Goal: Task Accomplishment & Management: Manage account settings

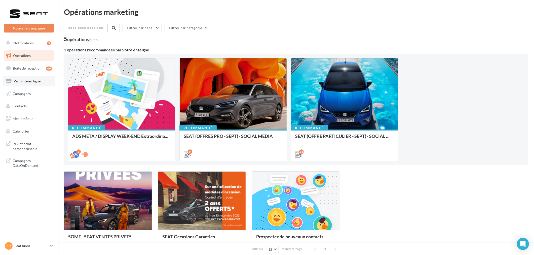
click at [26, 85] on link "Visibilité en ligne" at bounding box center [29, 81] width 52 height 11
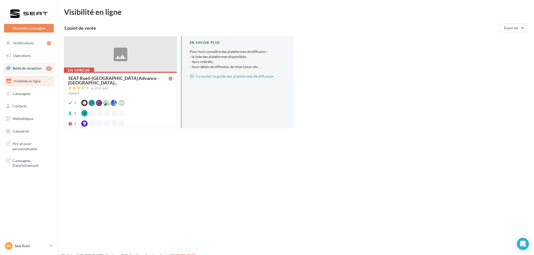
click at [34, 68] on span "Boîte de réception" at bounding box center [27, 68] width 29 height 4
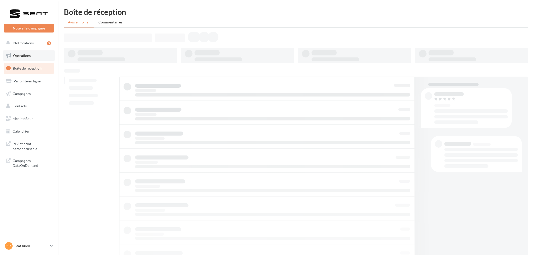
click at [25, 56] on span "Opérations" at bounding box center [22, 55] width 18 height 4
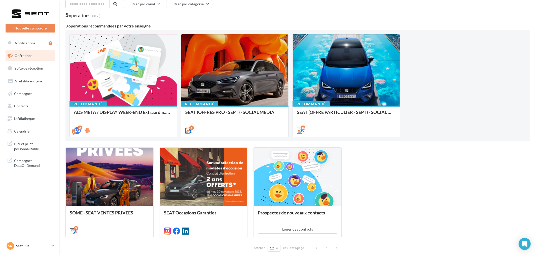
scroll to position [48, 0]
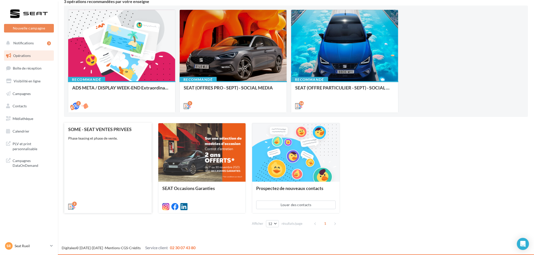
click at [122, 199] on div "3" at bounding box center [108, 206] width 88 height 14
click at [109, 160] on div "SOME - SEAT VENTES PRIVEES Phase teasing et phase de vente." at bounding box center [108, 168] width 80 height 82
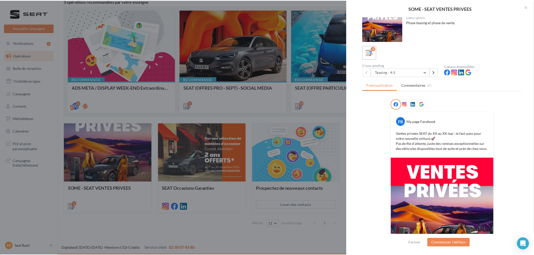
scroll to position [0, 0]
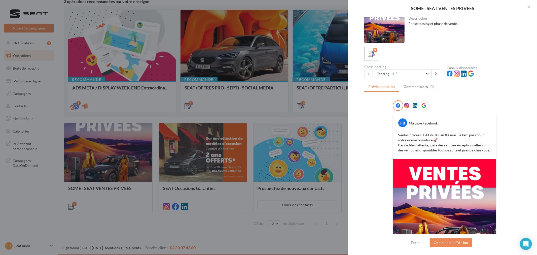
click at [530, 8] on button "button" at bounding box center [527, 7] width 20 height 15
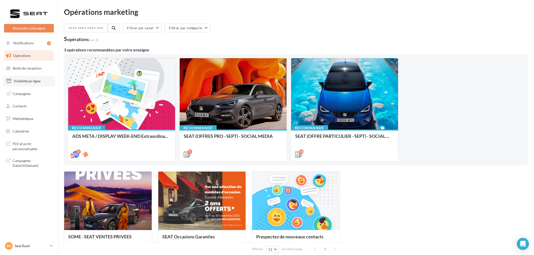
click at [18, 79] on span "Visibilité en ligne" at bounding box center [27, 81] width 27 height 4
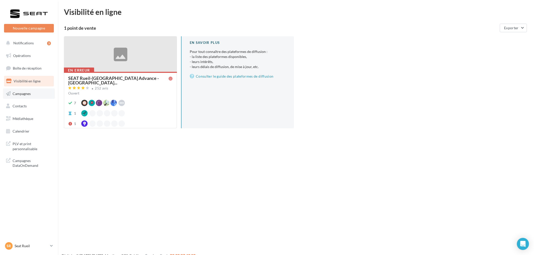
click at [33, 94] on link "Campagnes" at bounding box center [29, 93] width 52 height 11
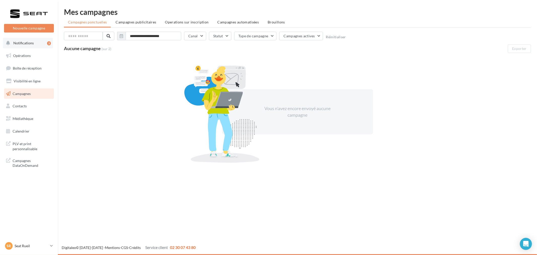
click at [19, 47] on button "Notifications 3" at bounding box center [28, 43] width 50 height 11
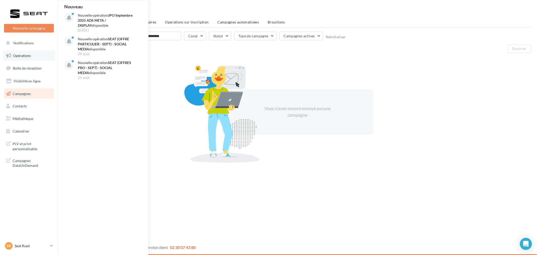
click at [15, 54] on span "Opérations" at bounding box center [22, 55] width 18 height 4
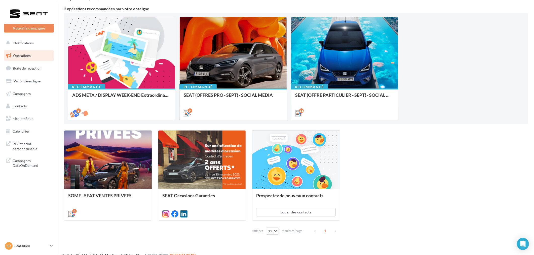
scroll to position [48, 0]
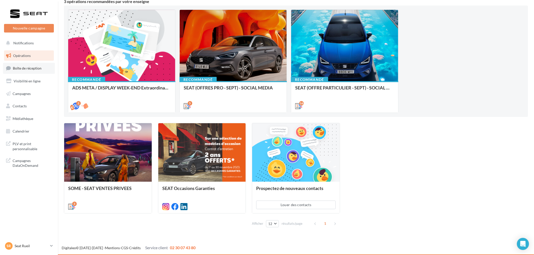
click at [41, 66] on span "Boîte de réception" at bounding box center [27, 68] width 29 height 4
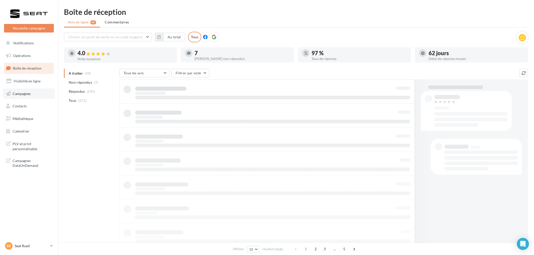
click at [21, 96] on link "Campagnes" at bounding box center [29, 93] width 52 height 11
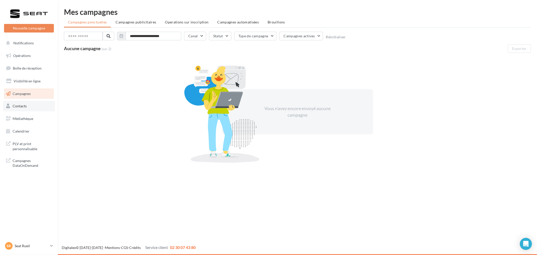
click at [26, 107] on link "Contacts" at bounding box center [29, 106] width 52 height 11
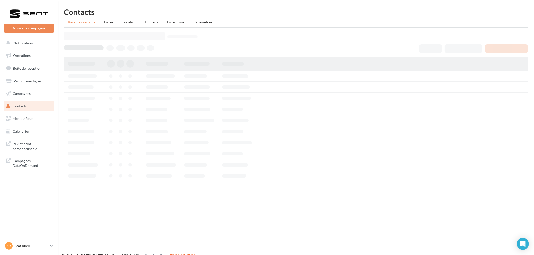
click at [27, 119] on span "Médiathèque" at bounding box center [23, 118] width 21 height 4
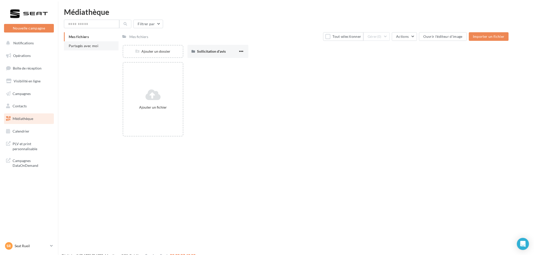
click at [85, 48] on li "Partagés avec moi" at bounding box center [91, 45] width 55 height 9
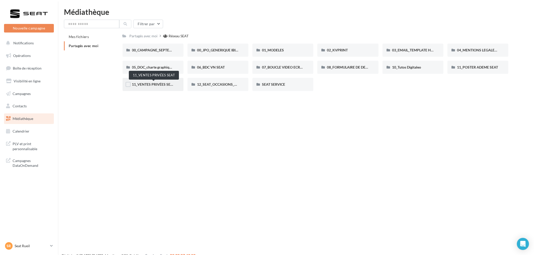
click at [159, 84] on span "11_VENTES PRIVÉES SEAT" at bounding box center [153, 84] width 43 height 4
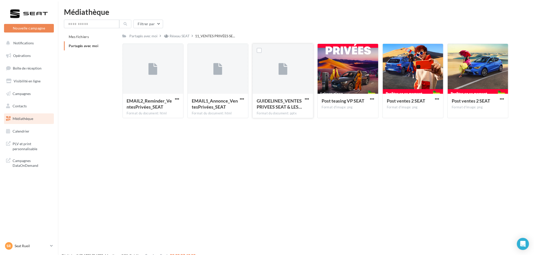
click at [276, 97] on div "GUIDELINES_VENTES PRIVEES SEAT & LES… Format du document: pptx" at bounding box center [283, 106] width 60 height 24
click at [305, 99] on span "button" at bounding box center [307, 99] width 4 height 4
click at [298, 105] on button "Télécharger" at bounding box center [285, 108] width 50 height 13
click at [375, 10] on div "Médiathèque" at bounding box center [296, 12] width 464 height 8
click at [30, 52] on link "Opérations" at bounding box center [29, 55] width 52 height 11
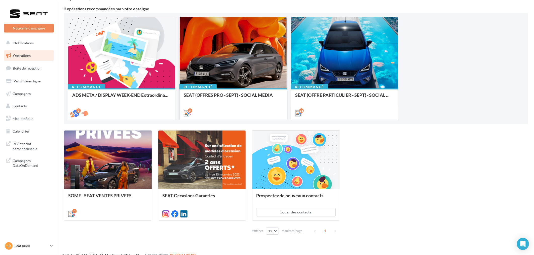
scroll to position [48, 0]
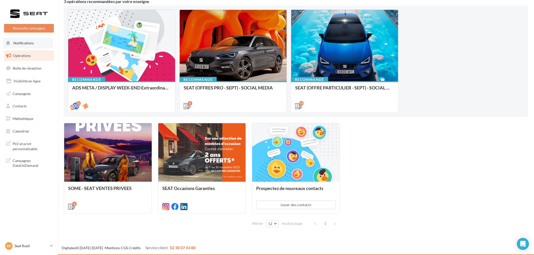
click at [32, 45] on button "Notifications" at bounding box center [28, 43] width 50 height 11
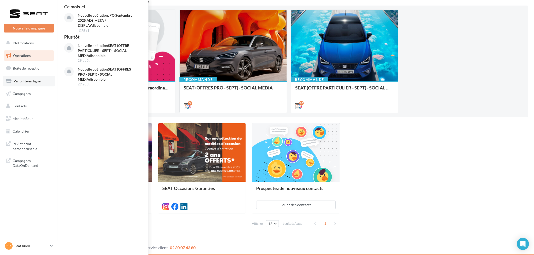
click at [33, 77] on link "Visibilité en ligne" at bounding box center [29, 81] width 52 height 11
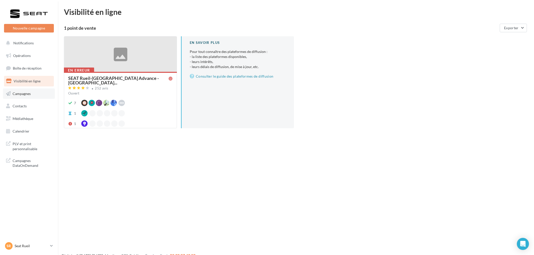
click at [25, 95] on span "Campagnes" at bounding box center [22, 93] width 18 height 4
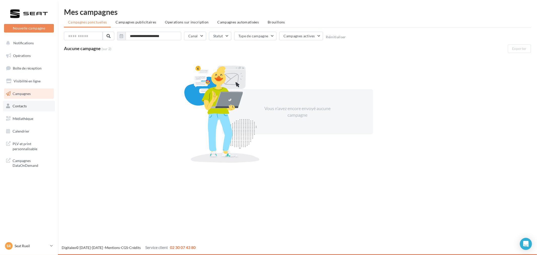
click at [24, 105] on span "Contacts" at bounding box center [20, 106] width 14 height 4
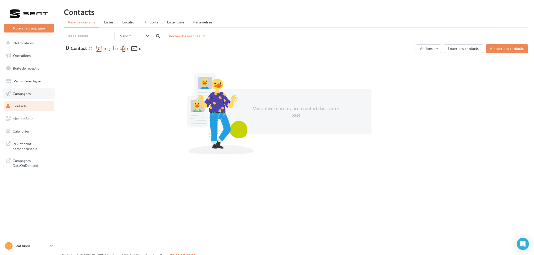
click at [28, 92] on span "Campagnes" at bounding box center [22, 93] width 18 height 4
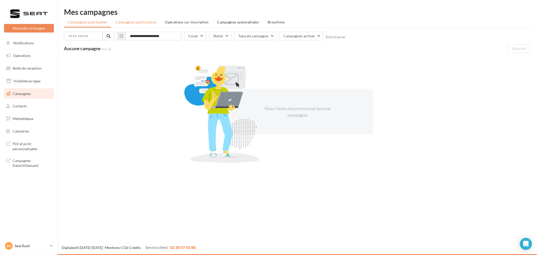
click at [128, 22] on span "Campagnes publicitaires" at bounding box center [135, 22] width 41 height 4
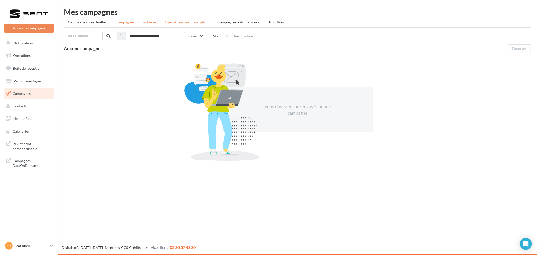
click at [177, 23] on span "Operations sur inscription" at bounding box center [187, 22] width 44 height 4
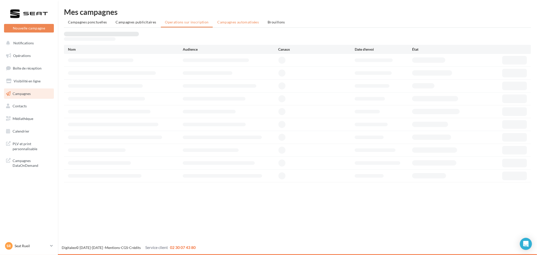
click at [218, 21] on span "Campagnes automatisées" at bounding box center [238, 22] width 42 height 4
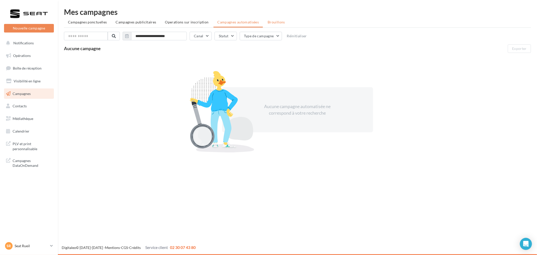
click at [271, 21] on span "Brouillons" at bounding box center [275, 22] width 17 height 4
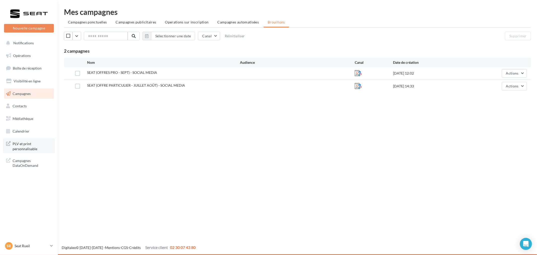
click at [39, 147] on span "PLV et print personnalisable" at bounding box center [32, 145] width 39 height 11
click at [32, 249] on div "SR Seat Rueil SEAT-RUEIL-MALMAISON" at bounding box center [26, 246] width 43 height 8
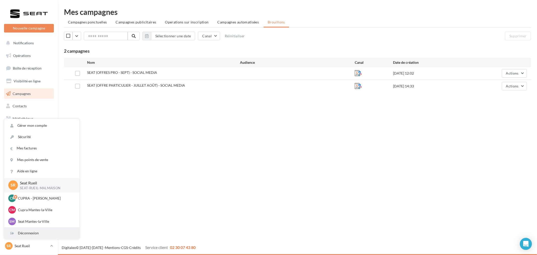
click at [49, 228] on div "Déconnexion" at bounding box center [41, 232] width 75 height 11
